Goal: Check status: Check status

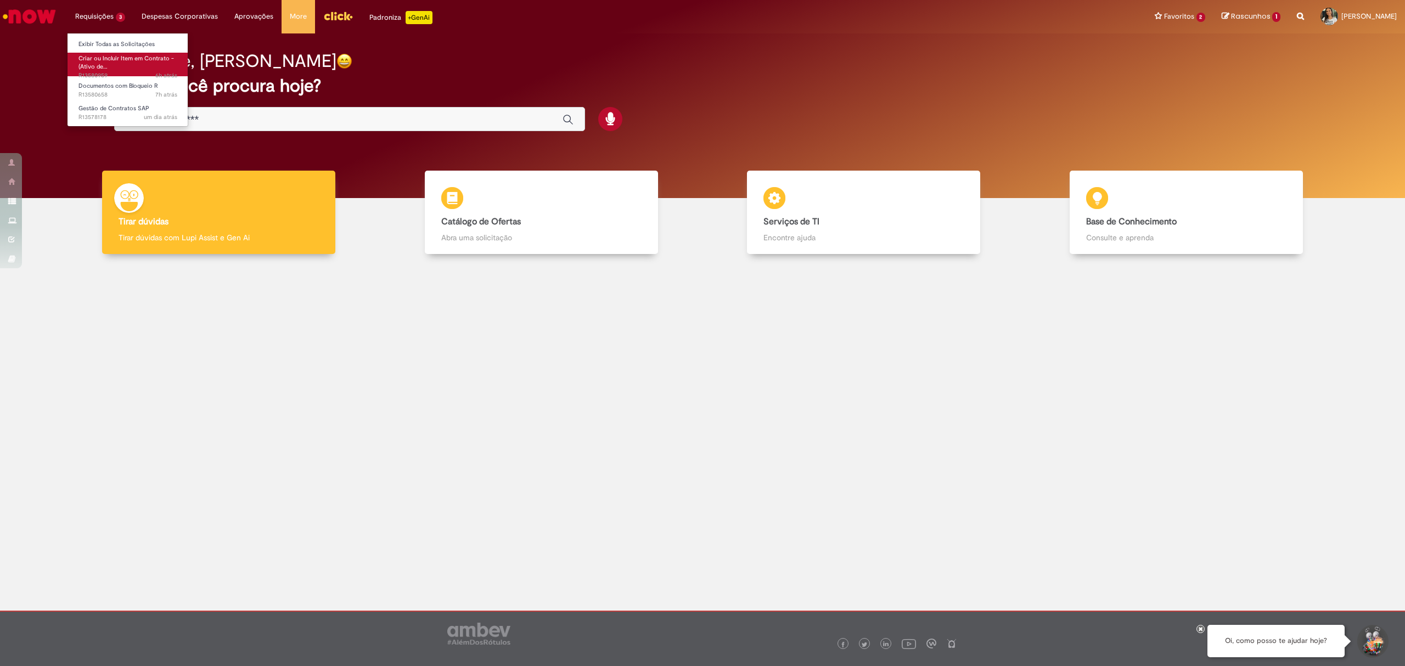
click at [126, 54] on span "Criar ou Incluir Item em Contrato - (Ativo de…" at bounding box center [125, 62] width 95 height 17
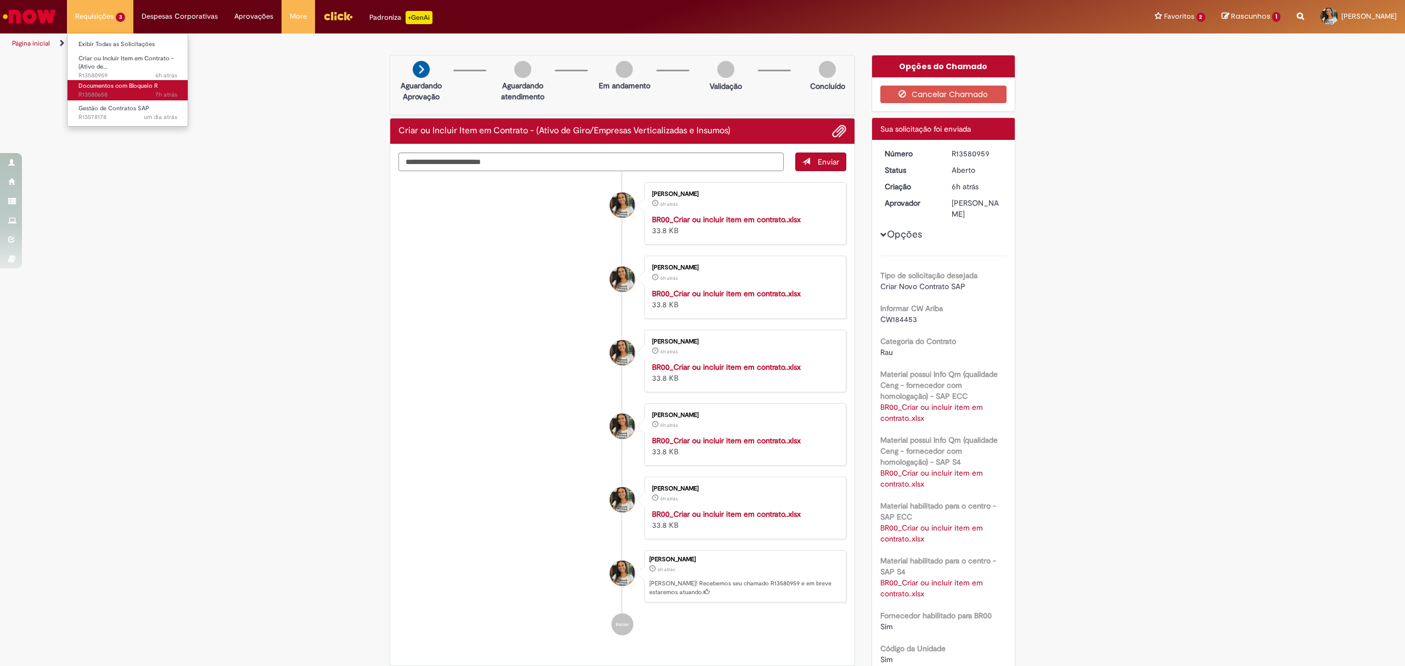
click at [131, 88] on span "Documentos com Bloqueio R" at bounding box center [118, 86] width 80 height 8
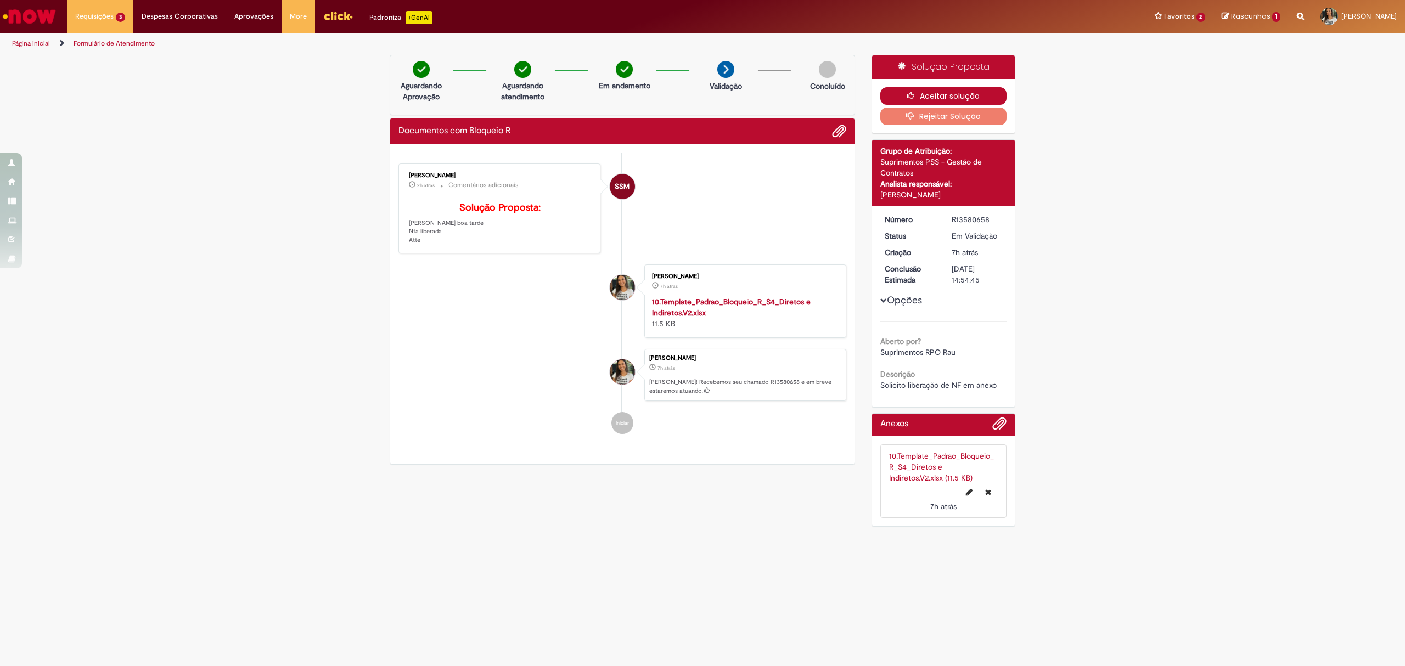
click at [941, 91] on button "Aceitar solução" at bounding box center [943, 96] width 127 height 18
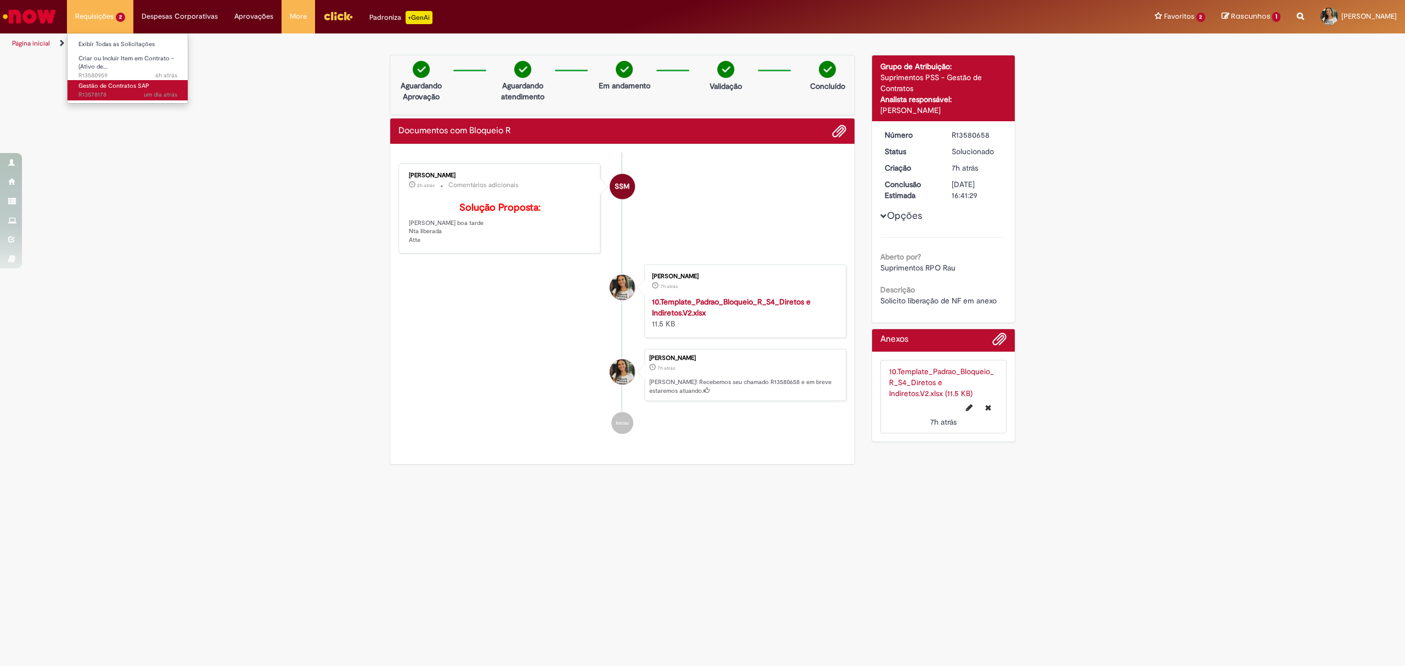
click at [108, 92] on span "um dia atrás um dia atrás R13578178" at bounding box center [127, 95] width 99 height 9
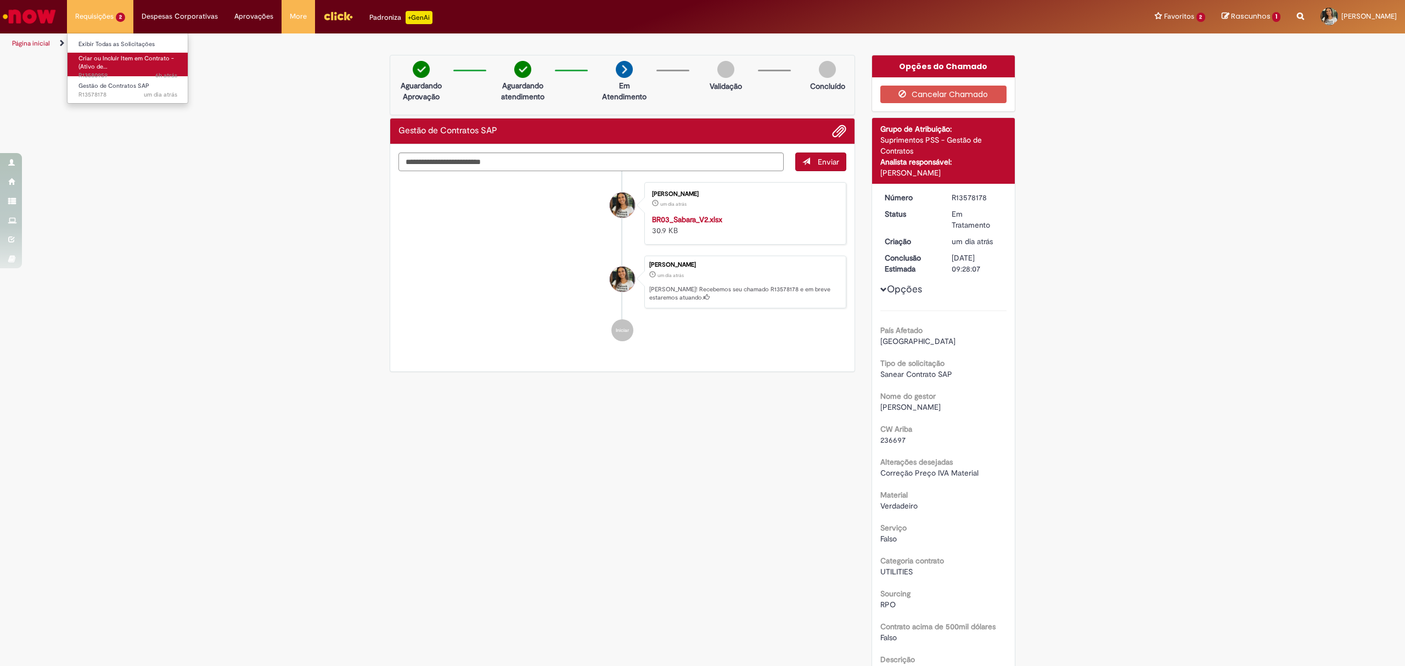
click at [135, 58] on span "Criar ou Incluir Item em Contrato - (Ativo de…" at bounding box center [125, 62] width 95 height 17
